Goal: Participate in discussion: Engage in conversation with other users on a specific topic

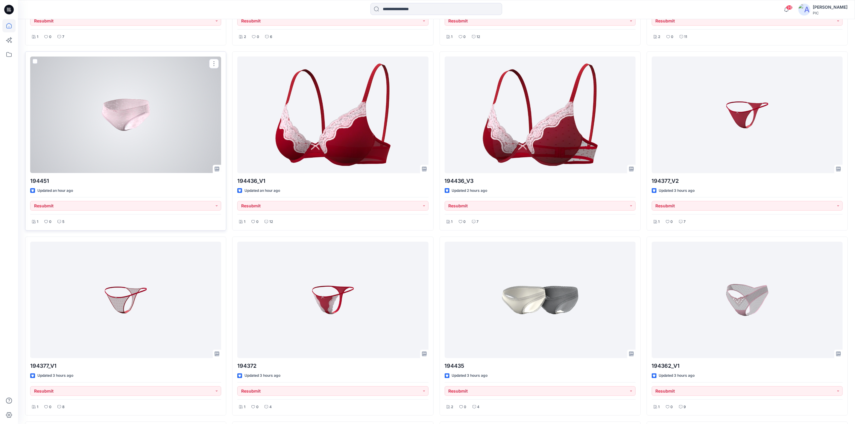
scroll to position [419, 0]
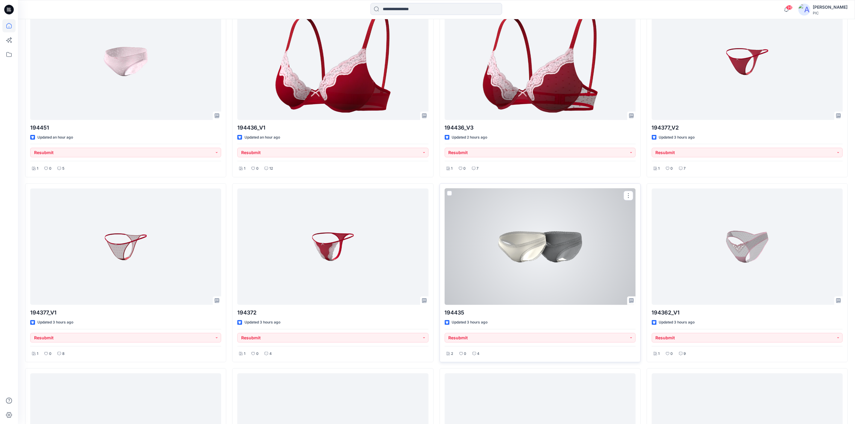
click at [514, 252] on div at bounding box center [540, 247] width 191 height 116
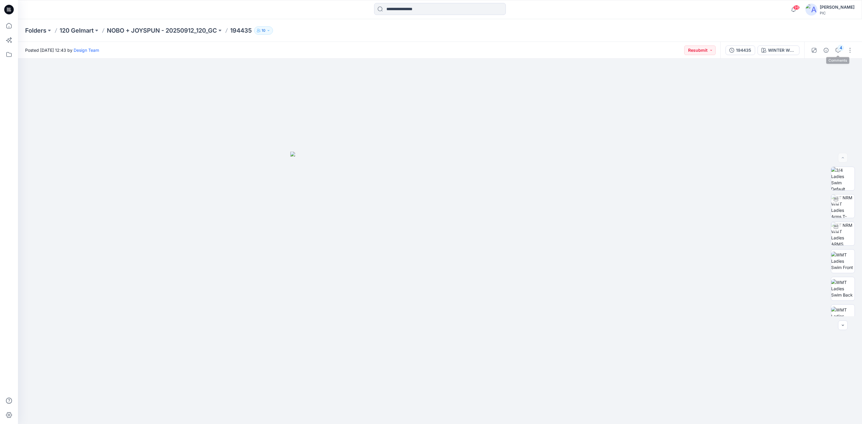
click at [845, 46] on div "4" at bounding box center [831, 50] width 55 height 17
click at [837, 48] on icon "button" at bounding box center [838, 50] width 5 height 5
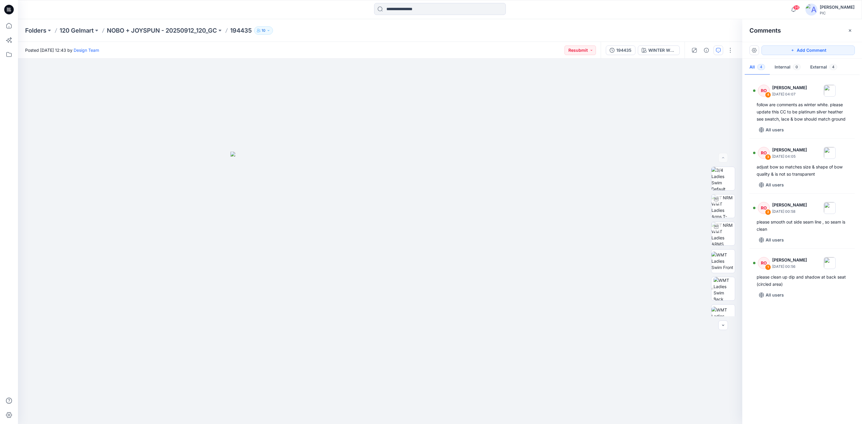
click at [819, 342] on div "RO 4 [PERSON_NAME] [DATE] 04:07 follow are comments as [PERSON_NAME]. please up…" at bounding box center [803, 247] width 120 height 343
click at [799, 227] on div "please smooth out side seam line , so seam is clean" at bounding box center [802, 226] width 91 height 14
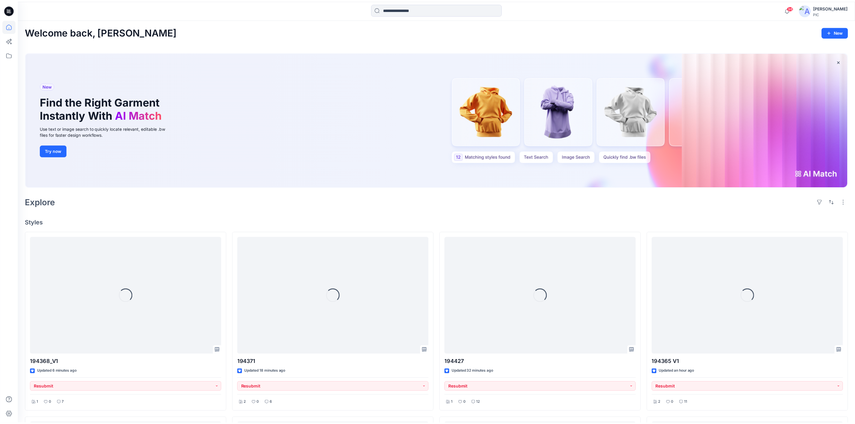
scroll to position [419, 0]
